Goal: Task Accomplishment & Management: Manage account settings

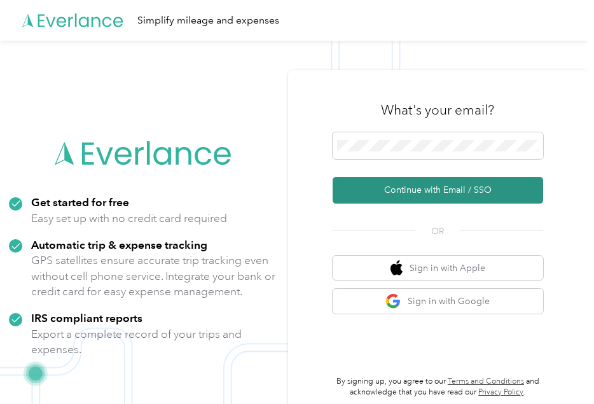
click at [433, 190] on button "Continue with Email / SSO" at bounding box center [438, 190] width 211 height 27
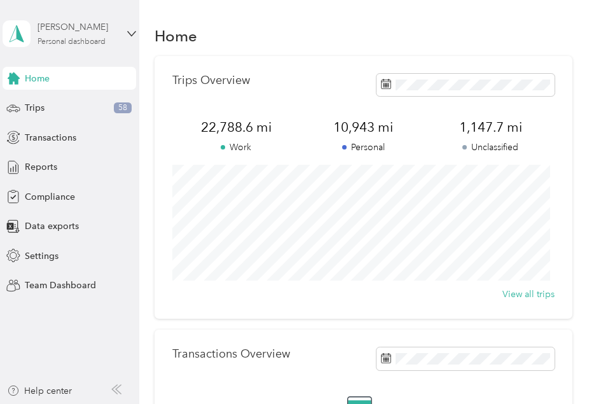
click at [85, 33] on div "Orlando Rodriguez" at bounding box center [78, 26] width 80 height 13
click at [74, 102] on div "Team dashboard" at bounding box center [48, 100] width 68 height 13
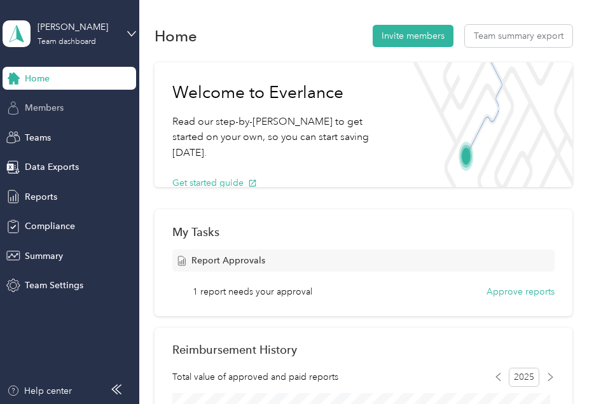
click at [57, 108] on span "Members" at bounding box center [44, 107] width 39 height 13
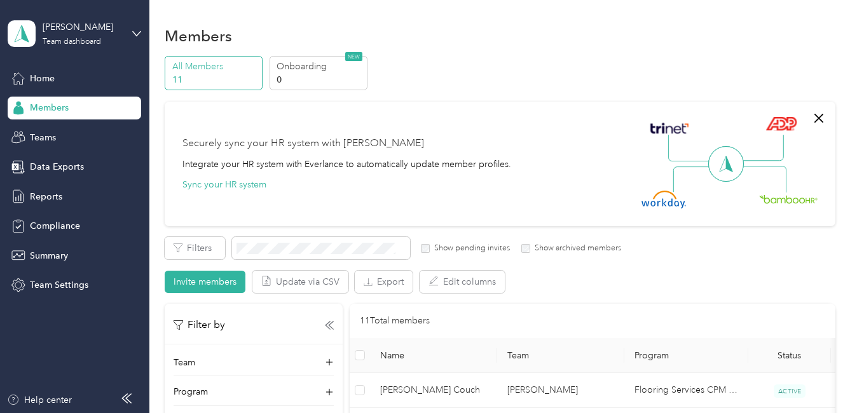
drag, startPoint x: 828, startPoint y: 94, endPoint x: 822, endPoint y: 149, distance: 55.0
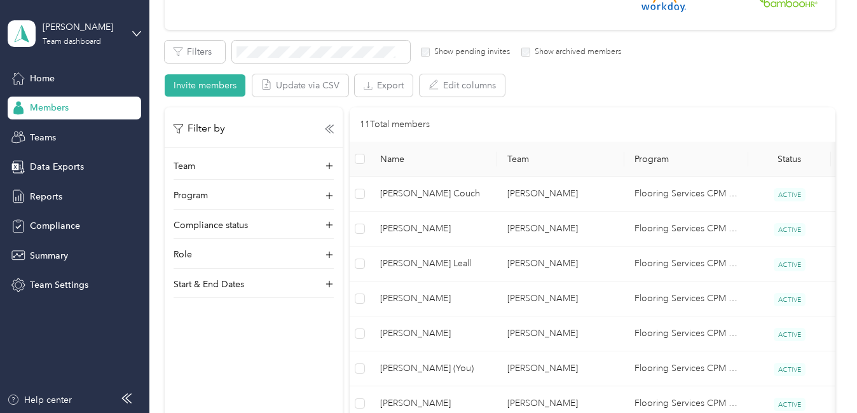
scroll to position [212, 0]
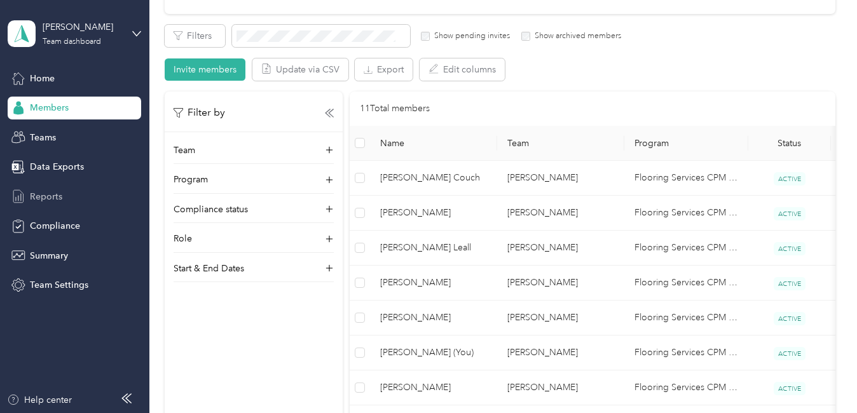
click at [46, 195] on span "Reports" at bounding box center [46, 196] width 32 height 13
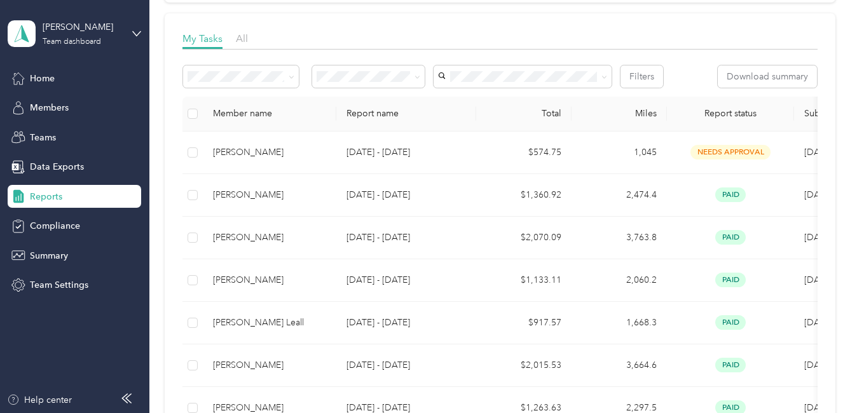
scroll to position [189, 0]
